Goal: Task Accomplishment & Management: Manage account settings

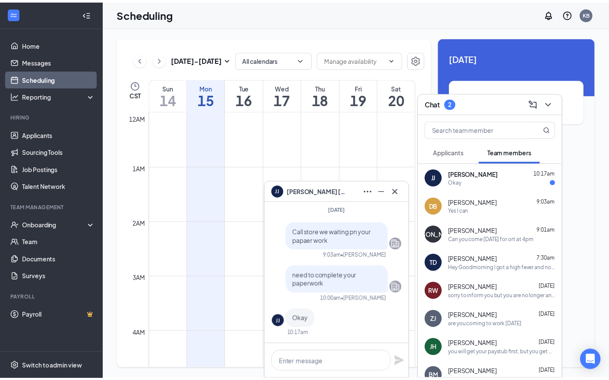
scroll to position [424, 0]
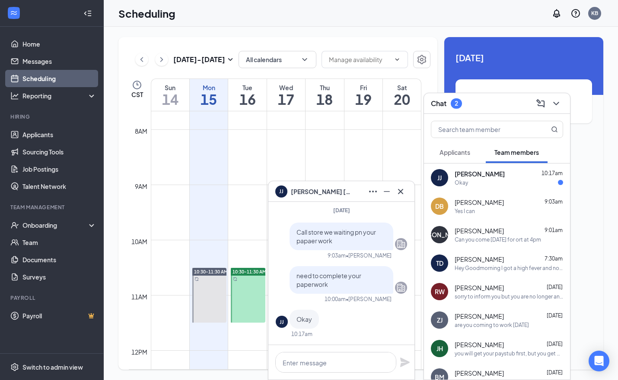
click at [457, 175] on span "Jackie Jones" at bounding box center [479, 174] width 50 height 9
click at [471, 176] on span "Jackie Jones" at bounding box center [478, 174] width 49 height 9
click at [399, 190] on icon "Cross" at bounding box center [400, 191] width 5 height 5
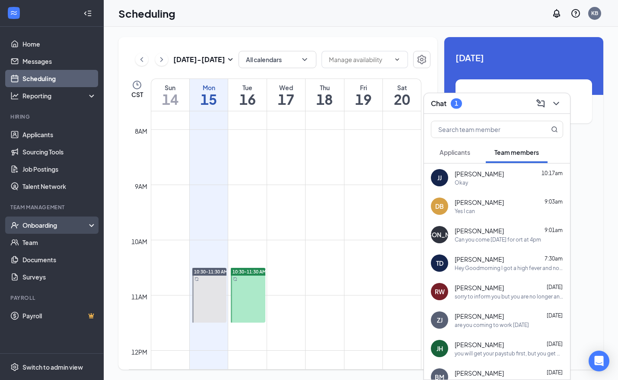
click at [37, 223] on div "Onboarding" at bounding box center [55, 225] width 67 height 9
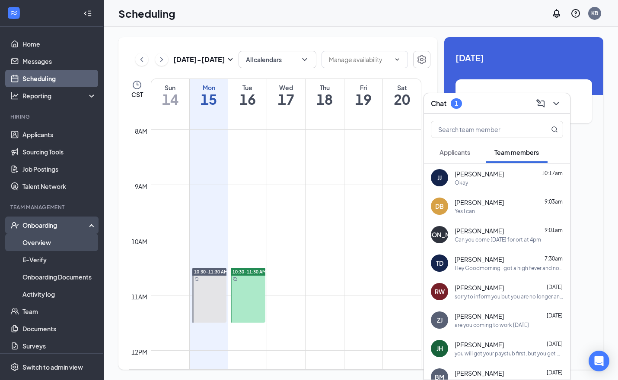
click at [33, 240] on link "Overview" at bounding box center [59, 242] width 74 height 17
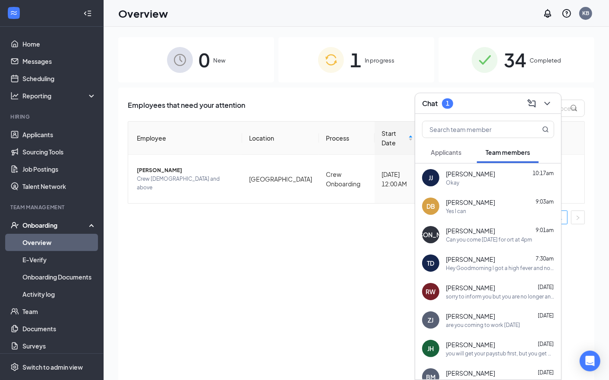
click at [590, 147] on div "Employees that need your attention Employee Location Process Start Date Status …" at bounding box center [356, 245] width 476 height 314
click at [467, 101] on div "Chat 1" at bounding box center [488, 103] width 132 height 13
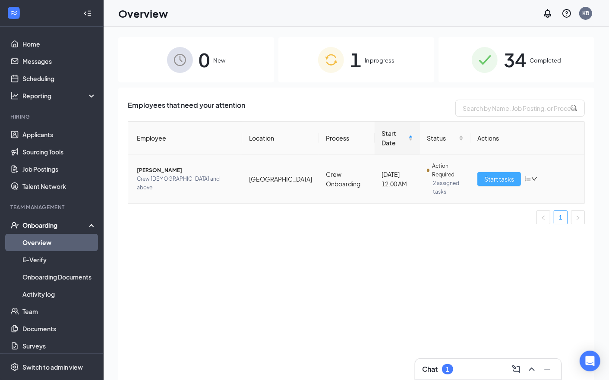
click at [498, 181] on span "Start tasks" at bounding box center [500, 179] width 30 height 10
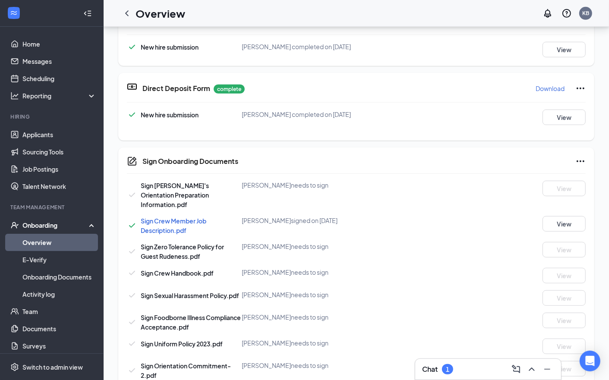
click at [44, 245] on link "Overview" at bounding box center [59, 242] width 74 height 17
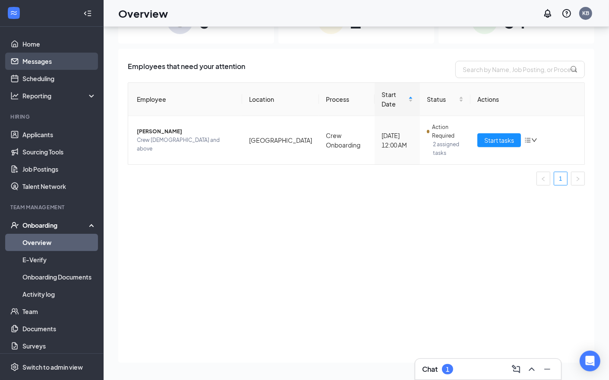
click at [41, 59] on link "Messages" at bounding box center [59, 61] width 74 height 17
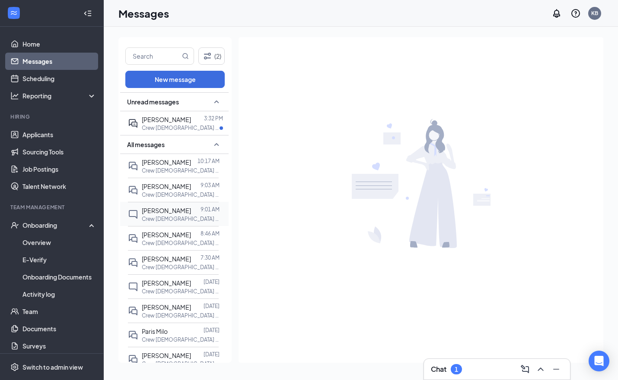
click at [147, 214] on span "Jamarius Austin" at bounding box center [166, 211] width 49 height 8
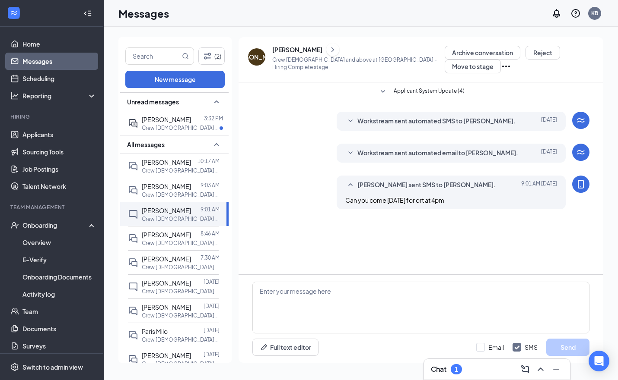
click at [38, 59] on link "Messages" at bounding box center [59, 61] width 74 height 17
